Goal: Use online tool/utility

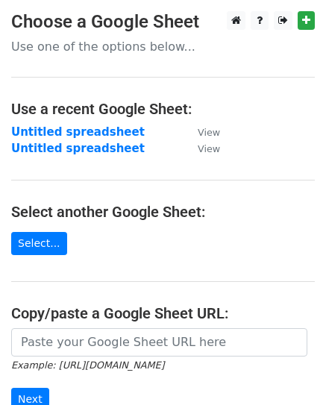
scroll to position [149, 0]
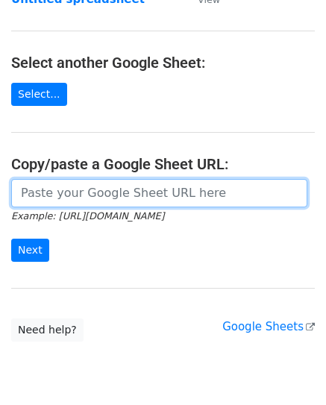
click at [126, 191] on input "url" at bounding box center [159, 193] width 296 height 28
paste input "https://docs.google.com/spreadsheets/d/1HK0-VYmOORuP4yqGNFjUXHeZ0z3uZtnhsFaEJaC…"
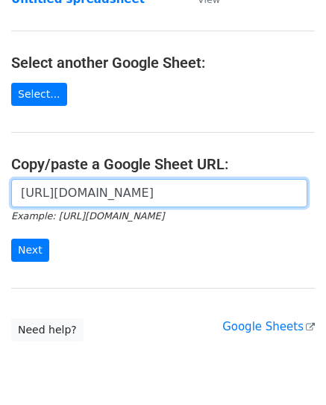
scroll to position [0, 371]
type input "https://docs.google.com/spreadsheets/d/1HK0-VYmOORuP4yqGNFjUXHeZ0z3uZtnhsFaEJaC…"
click at [11, 239] on input "Next" at bounding box center [30, 250] width 38 height 23
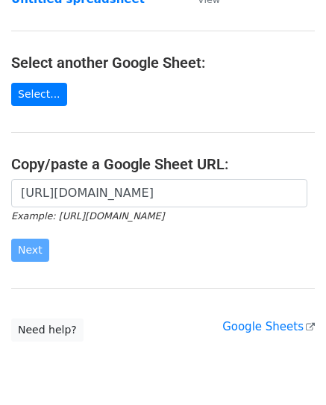
scroll to position [0, 0]
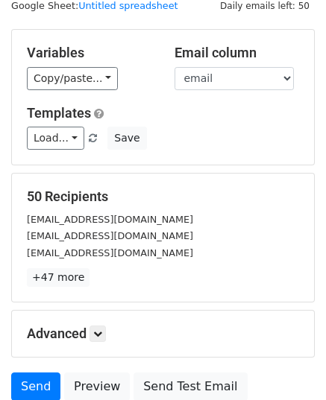
scroll to position [176, 0]
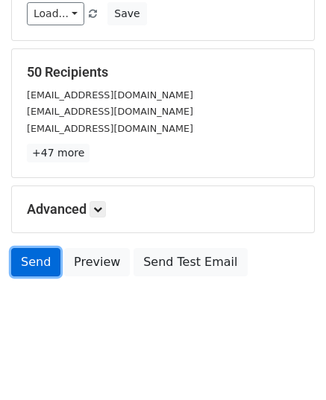
click at [33, 254] on link "Send" at bounding box center [35, 262] width 49 height 28
